Goal: Download file/media

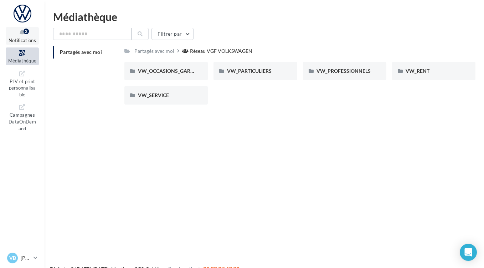
click at [25, 32] on div "2" at bounding box center [26, 32] width 5 height 6
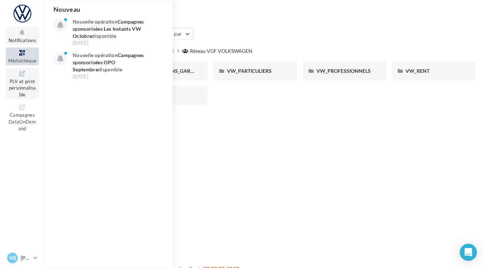
click at [26, 80] on span "PLV et print personnalisable" at bounding box center [22, 87] width 27 height 20
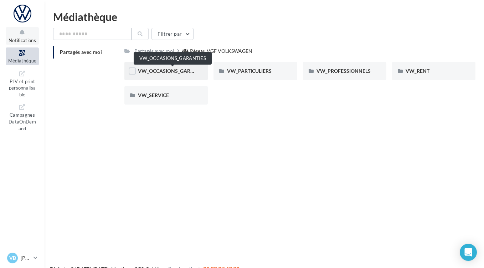
click at [155, 71] on span "VW_OCCASIONS_GARANTIES" at bounding box center [173, 71] width 70 height 6
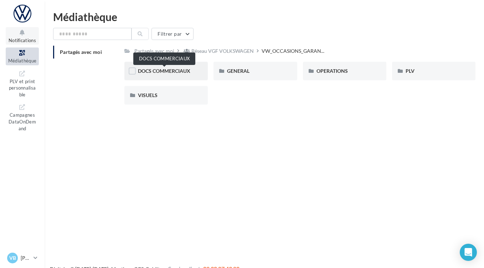
click at [165, 69] on span "DOCS COMMERCIAUX" at bounding box center [164, 71] width 52 height 6
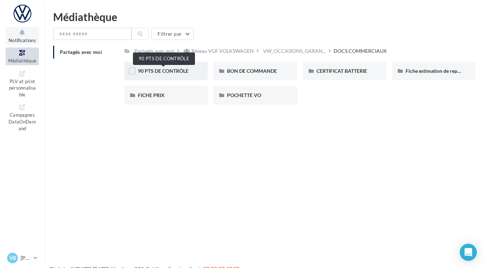
click at [159, 72] on span "90 PTS DE CONTRÔLE" at bounding box center [163, 71] width 51 height 6
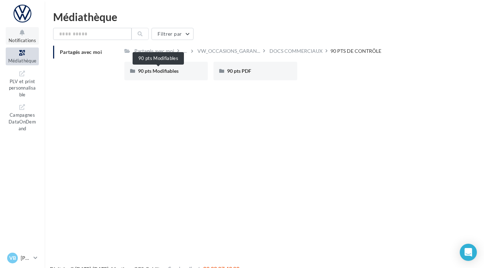
click at [159, 72] on span "90 pts Modifiables" at bounding box center [158, 71] width 41 height 6
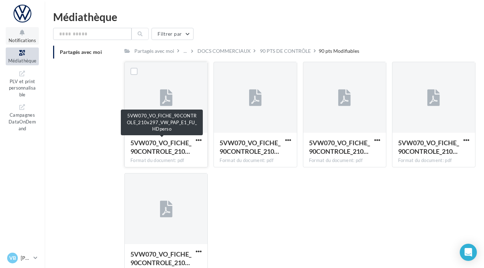
click at [167, 143] on span "5VW070_VO_FICHE_90CONTROLE_210…" at bounding box center [161, 147] width 61 height 16
click at [175, 142] on span "5VW070_VO_FICHE_90CONTROLE_210…" at bounding box center [161, 147] width 61 height 16
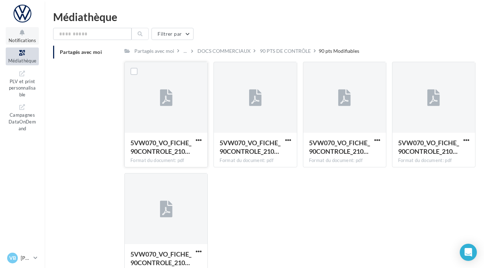
click at [168, 100] on icon at bounding box center [166, 98] width 12 height 16
click at [147, 86] on div at bounding box center [166, 97] width 83 height 71
click at [136, 69] on label at bounding box center [134, 71] width 7 height 7
click at [136, 73] on icon at bounding box center [134, 71] width 5 height 5
click at [169, 96] on icon at bounding box center [166, 98] width 12 height 16
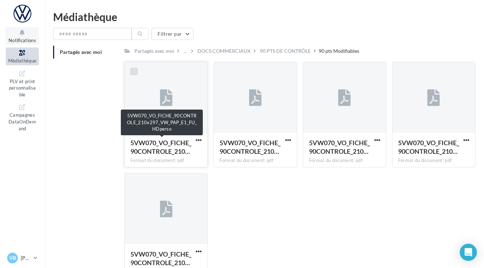
click at [165, 152] on span "5VW070_VO_FICHE_90CONTROLE_210…" at bounding box center [161, 147] width 61 height 16
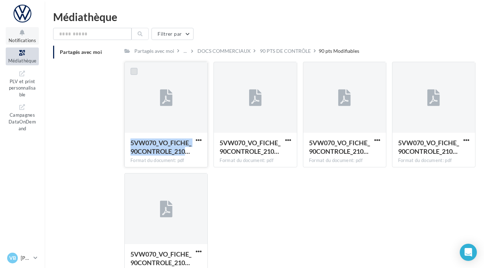
click at [165, 152] on span "5VW070_VO_FICHE_90CONTROLE_210…" at bounding box center [161, 147] width 61 height 16
click at [244, 186] on div "5VW070_VO_FICHE_90CONTROLE_210… Format du document: pdf 5VW070_VO_FICHE_90CONTR…" at bounding box center [303, 173] width 357 height 223
click at [198, 140] on span "button" at bounding box center [199, 140] width 6 height 6
click at [179, 153] on button "Télécharger" at bounding box center [167, 154] width 71 height 19
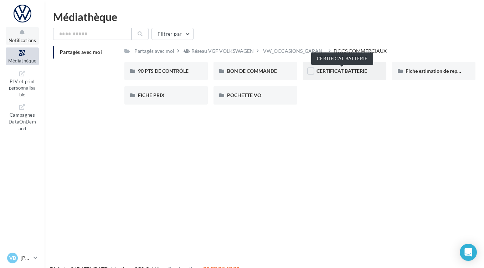
click at [348, 73] on span "CERTIFICAT BATTERIE" at bounding box center [342, 71] width 51 height 6
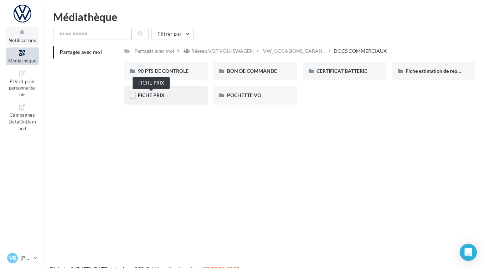
click at [147, 97] on span "FICHE PRIX" at bounding box center [151, 95] width 27 height 6
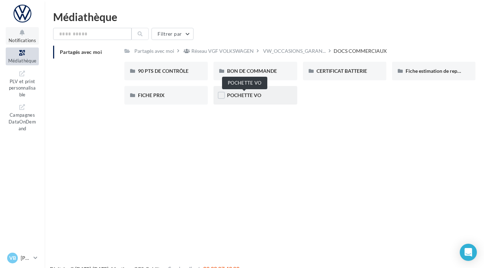
click at [249, 97] on span "POCHETTE VO" at bounding box center [244, 95] width 34 height 6
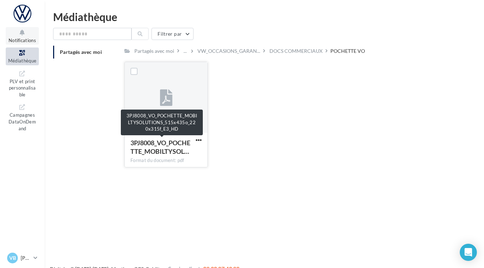
click at [152, 145] on span "3PJ8008_VO_POCHETTE_MOBILTYSOL…" at bounding box center [161, 147] width 60 height 16
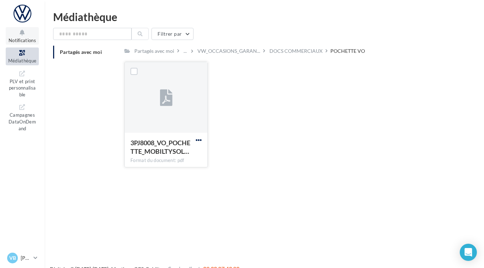
click at [199, 139] on span "button" at bounding box center [199, 140] width 6 height 6
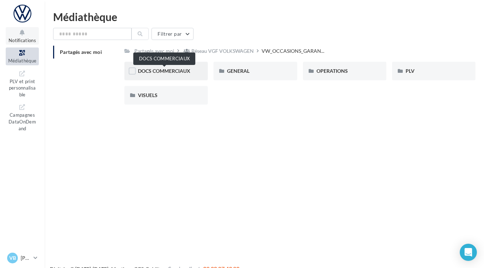
click at [188, 71] on span "DOCS COMMERCIAUX" at bounding box center [164, 71] width 52 height 6
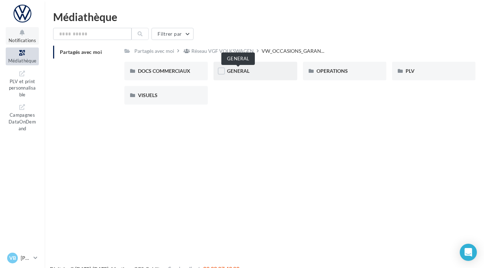
click at [236, 71] on span "GENERAL" at bounding box center [238, 71] width 22 height 6
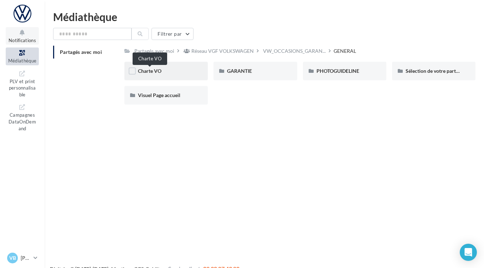
click at [151, 73] on span "Charte VO" at bounding box center [150, 71] width 24 height 6
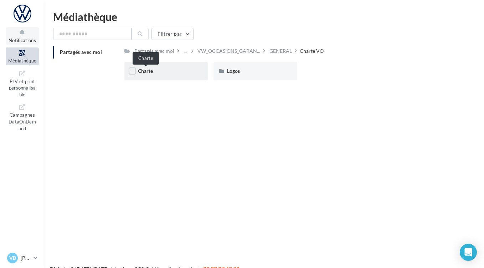
click at [149, 73] on span "Charte" at bounding box center [145, 71] width 15 height 6
click at [234, 70] on span "Logos" at bounding box center [233, 71] width 13 height 6
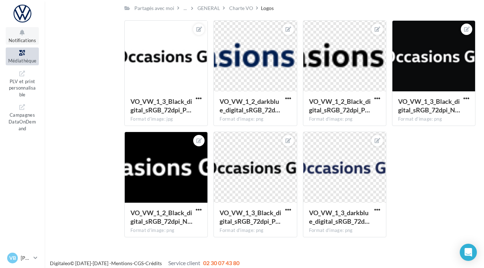
scroll to position [269, 0]
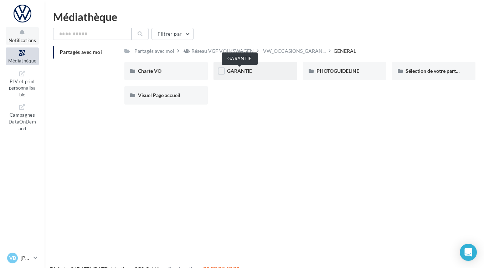
click at [241, 72] on span "GARANTIE" at bounding box center [239, 71] width 25 height 6
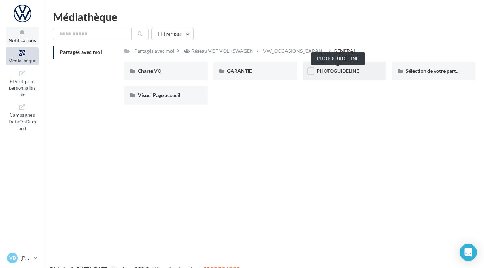
click at [335, 72] on span "PHOTOGUIDELINE" at bounding box center [338, 71] width 43 height 6
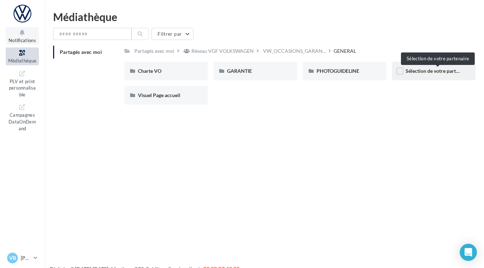
click at [437, 72] on span "Sélection de votre partenaire" at bounding box center [438, 71] width 64 height 6
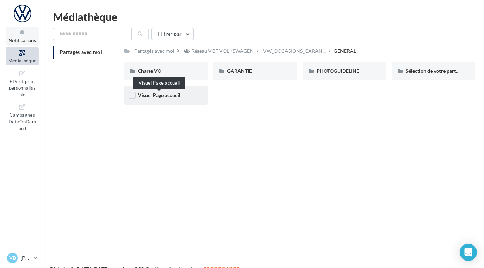
click at [158, 96] on span "Visuel Page accueil" at bounding box center [159, 95] width 42 height 6
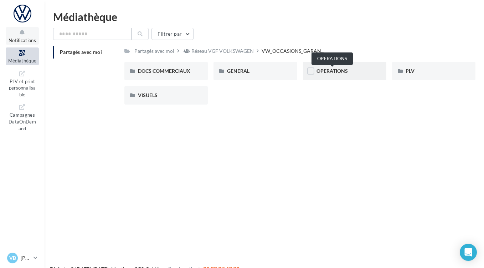
click at [337, 74] on span "OPERATIONS" at bounding box center [332, 71] width 31 height 6
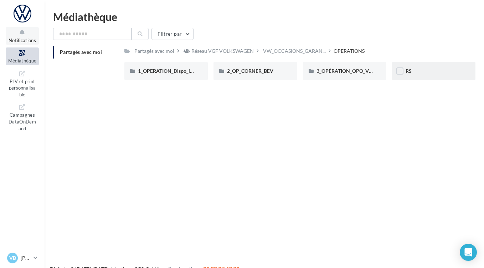
click at [417, 72] on div "RS" at bounding box center [434, 70] width 56 height 7
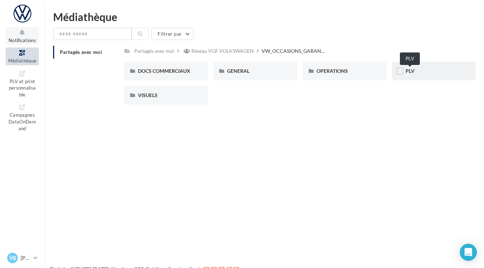
click at [407, 71] on span "PLV" at bounding box center [410, 71] width 9 height 6
click at [148, 98] on span "VISUELS" at bounding box center [148, 95] width 20 height 6
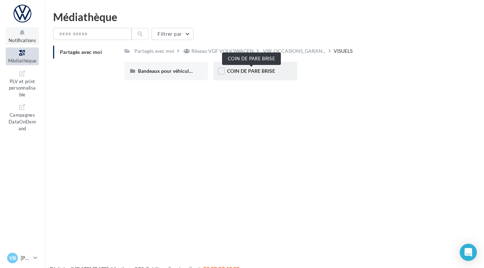
click at [259, 72] on span "COIN DE PARE BRISE" at bounding box center [251, 71] width 48 height 6
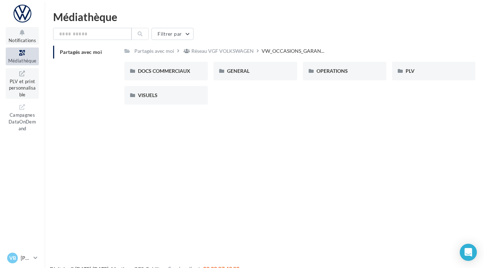
click at [25, 88] on span "PLV et print personnalisable" at bounding box center [22, 87] width 27 height 20
click at [24, 88] on span "PLV et print personnalisable" at bounding box center [22, 87] width 27 height 20
click at [28, 127] on link "Campagnes DataOnDemand" at bounding box center [22, 117] width 33 height 31
click at [26, 56] on icon at bounding box center [22, 53] width 29 height 8
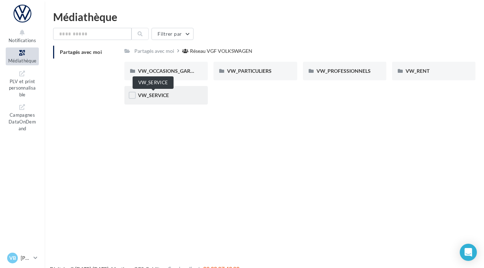
click at [159, 94] on span "VW_SERVICE" at bounding box center [153, 95] width 31 height 6
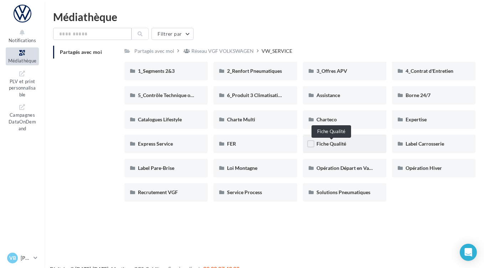
click at [335, 144] on span "Fiche Qualité" at bounding box center [332, 144] width 30 height 6
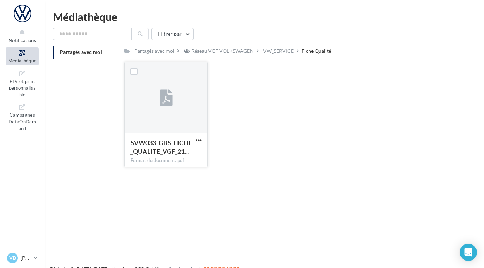
click at [168, 103] on icon at bounding box center [166, 98] width 12 height 16
click at [200, 139] on span "button" at bounding box center [199, 140] width 6 height 6
click at [187, 152] on button "Télécharger" at bounding box center [167, 154] width 71 height 19
click at [24, 82] on span "PLV et print personnalisable" at bounding box center [22, 87] width 27 height 20
